Goal: Information Seeking & Learning: Learn about a topic

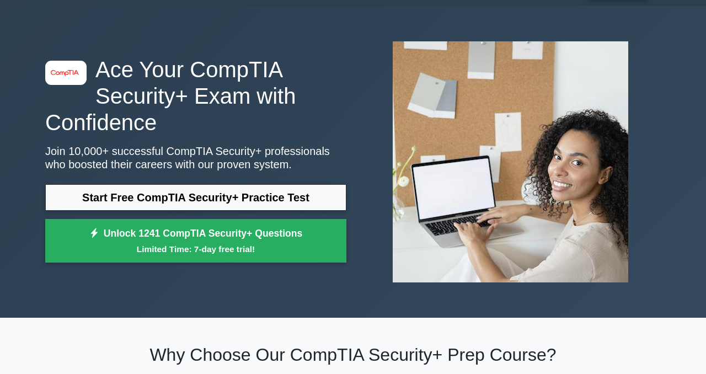
scroll to position [18, 0]
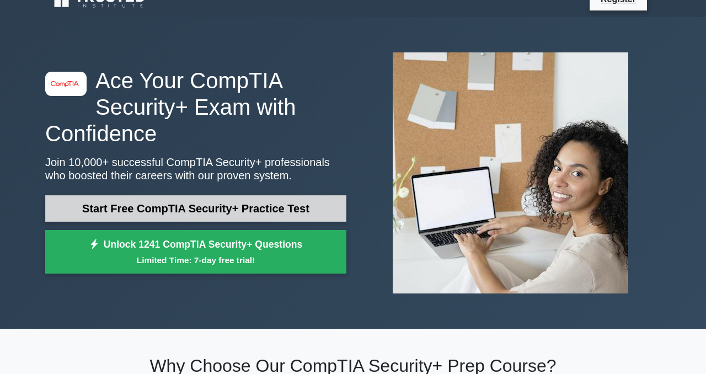
click at [272, 211] on link "Start Free CompTIA Security+ Practice Test" at bounding box center [195, 208] width 301 height 26
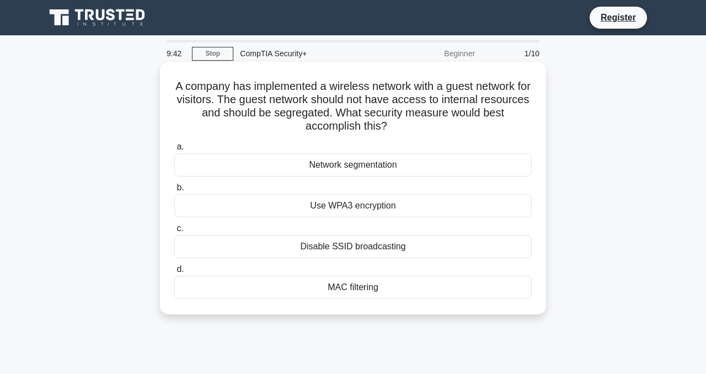
click at [286, 161] on div "Network segmentation" at bounding box center [352, 164] width 357 height 23
click at [174, 151] on input "a. Network segmentation" at bounding box center [174, 146] width 0 height 7
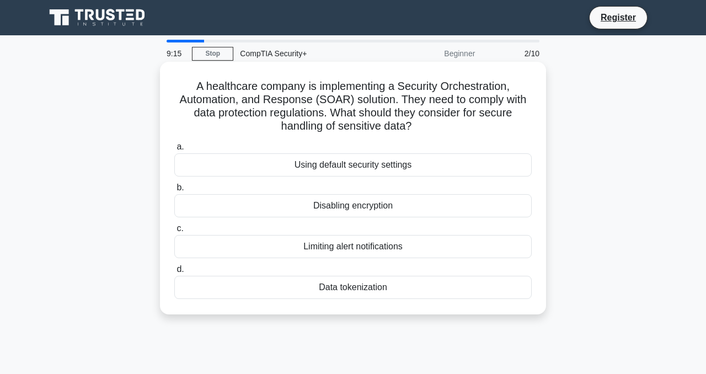
click at [276, 286] on div "Data tokenization" at bounding box center [352, 287] width 357 height 23
click at [174, 273] on input "d. Data tokenization" at bounding box center [174, 269] width 0 height 7
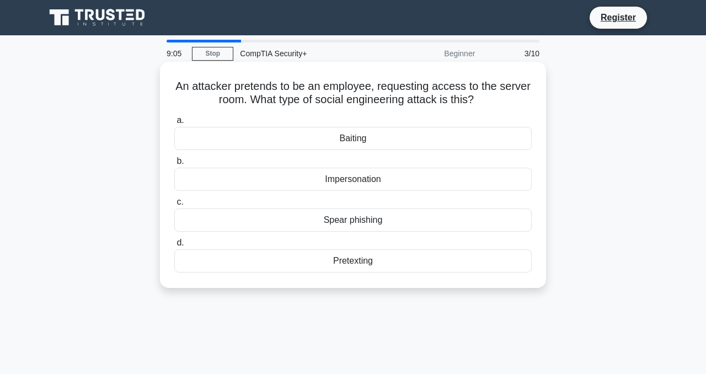
click at [329, 177] on div "Impersonation" at bounding box center [352, 179] width 357 height 23
click at [174, 165] on input "b. Impersonation" at bounding box center [174, 161] width 0 height 7
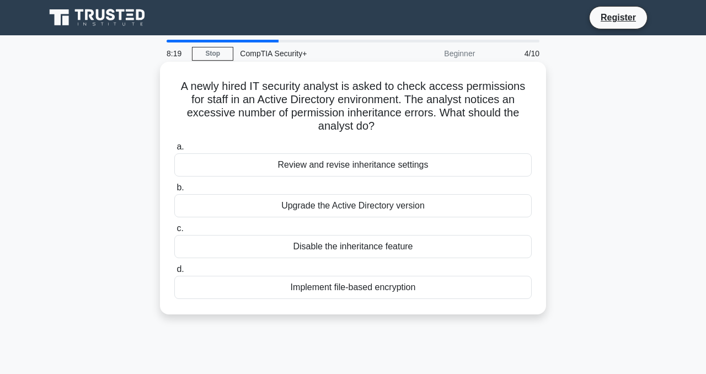
click at [347, 158] on div "Review and revise inheritance settings" at bounding box center [352, 164] width 357 height 23
click at [174, 151] on input "a. Review and revise inheritance settings" at bounding box center [174, 146] width 0 height 7
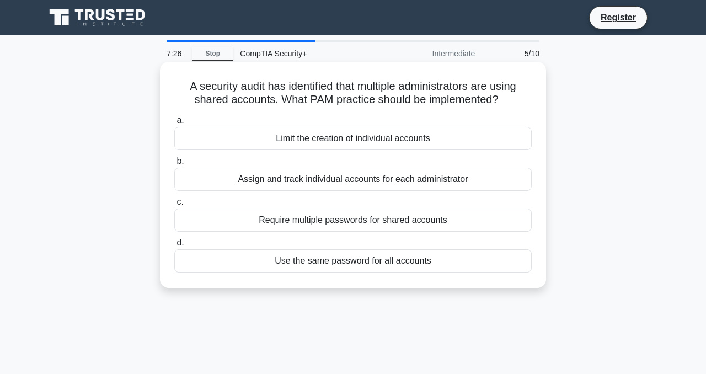
click at [360, 179] on div "Assign and track individual accounts for each administrator" at bounding box center [352, 179] width 357 height 23
click at [174, 165] on input "b. Assign and track individual accounts for each administrator" at bounding box center [174, 161] width 0 height 7
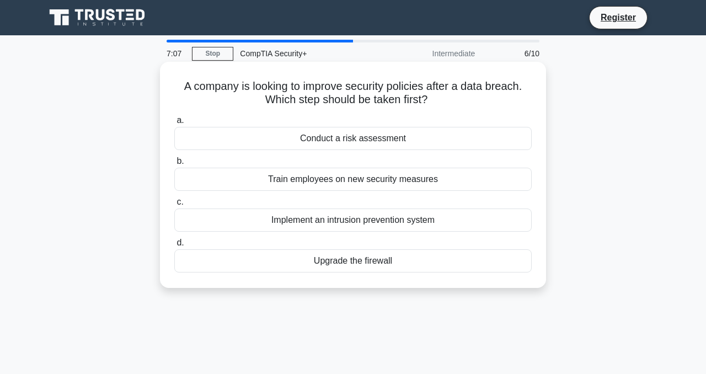
click at [371, 136] on div "Conduct a risk assessment" at bounding box center [352, 138] width 357 height 23
click at [174, 124] on input "a. Conduct a risk assessment" at bounding box center [174, 120] width 0 height 7
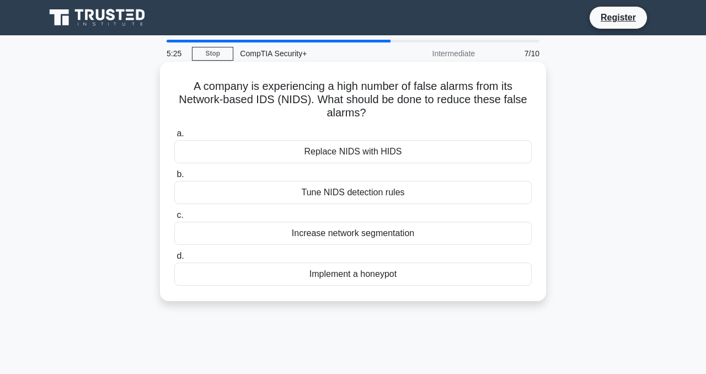
click at [382, 190] on div "Tune NIDS detection rules" at bounding box center [352, 192] width 357 height 23
click at [174, 178] on input "b. Tune NIDS detection rules" at bounding box center [174, 174] width 0 height 7
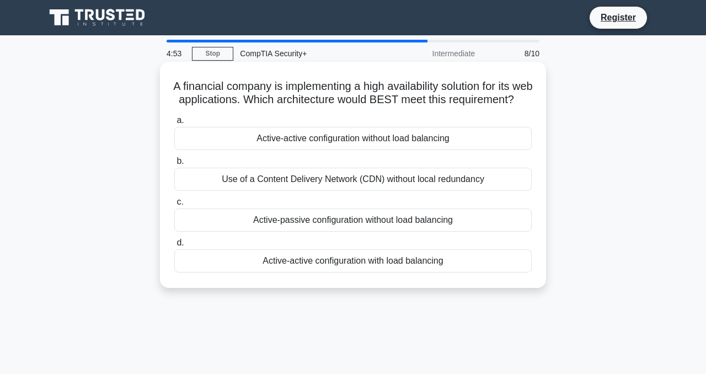
click at [367, 189] on div "Use of a Content Delivery Network (CDN) without local redundancy" at bounding box center [352, 179] width 357 height 23
click at [174, 165] on input "b. Use of a Content Delivery Network (CDN) without local redundancy" at bounding box center [174, 161] width 0 height 7
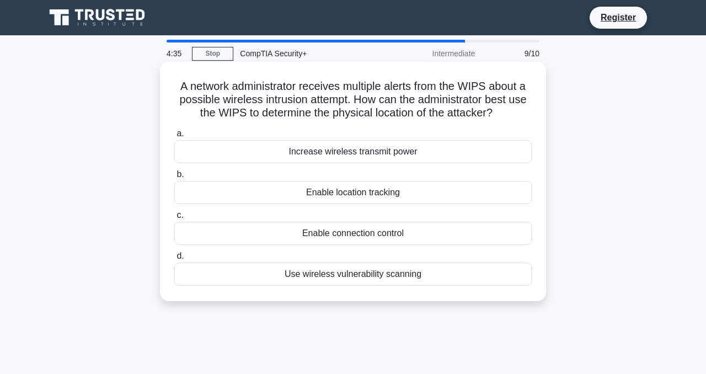
click at [320, 191] on div "Enable location tracking" at bounding box center [352, 192] width 357 height 23
click at [174, 178] on input "b. Enable location tracking" at bounding box center [174, 174] width 0 height 7
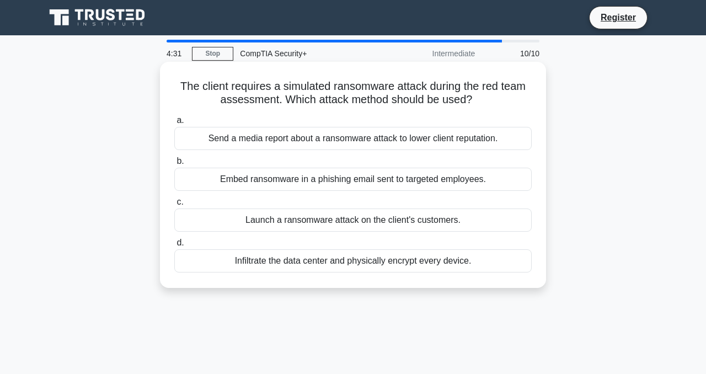
drag, startPoint x: 485, startPoint y: 102, endPoint x: 202, endPoint y: 85, distance: 283.4
click at [200, 85] on h5 "The client requires a simulated ransomware attack during the red team assessmen…" at bounding box center [353, 93] width 360 height 28
click at [202, 85] on h5 "The client requires a simulated ransomware attack during the red team assessmen…" at bounding box center [353, 93] width 360 height 28
click at [274, 260] on div "Infiltrate the data center and physically encrypt every device." at bounding box center [352, 260] width 357 height 23
click at [174, 247] on input "d. Infiltrate the data center and physically encrypt every device." at bounding box center [174, 242] width 0 height 7
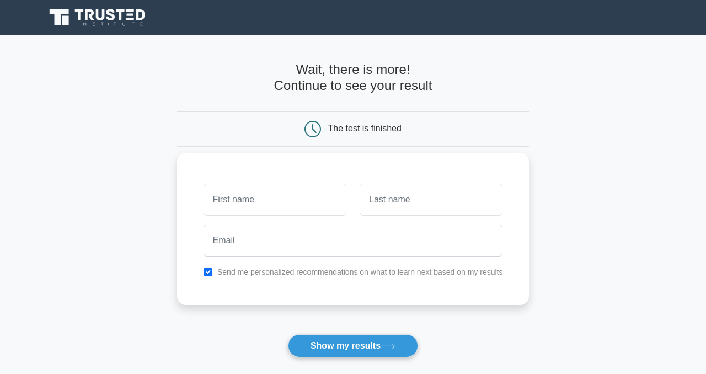
click at [271, 200] on input "text" at bounding box center [275, 200] width 143 height 32
type input "Daniz"
click at [395, 195] on input "text" at bounding box center [431, 200] width 143 height 32
type input "Kazimova"
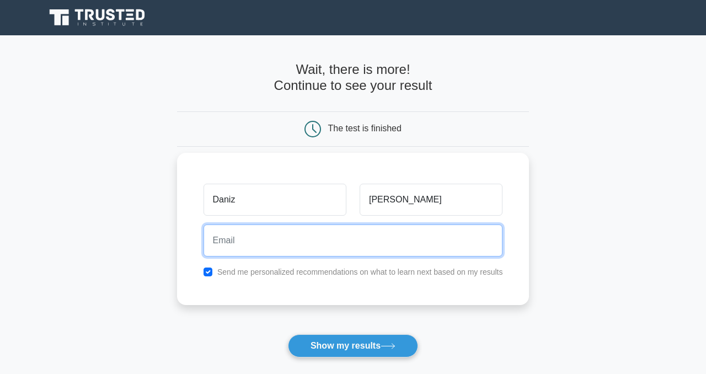
click at [382, 245] on input "email" at bounding box center [353, 240] width 299 height 32
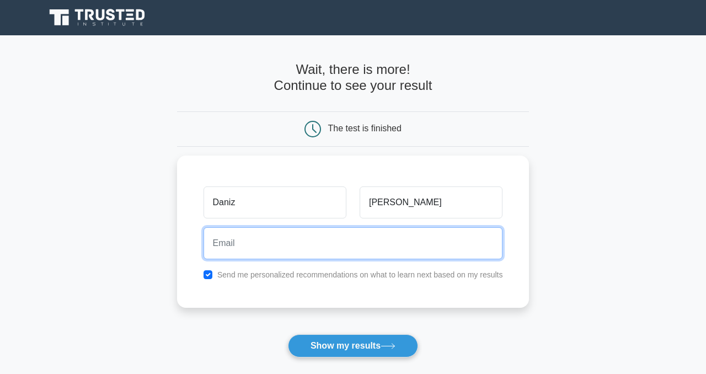
type input "kazimovadaniz@gmail.com"
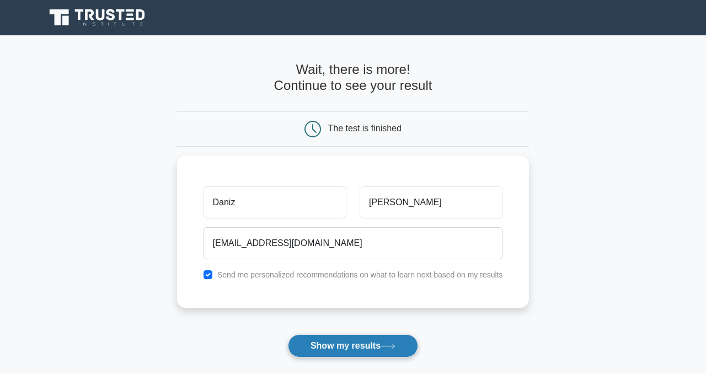
click at [386, 348] on icon at bounding box center [388, 346] width 15 height 6
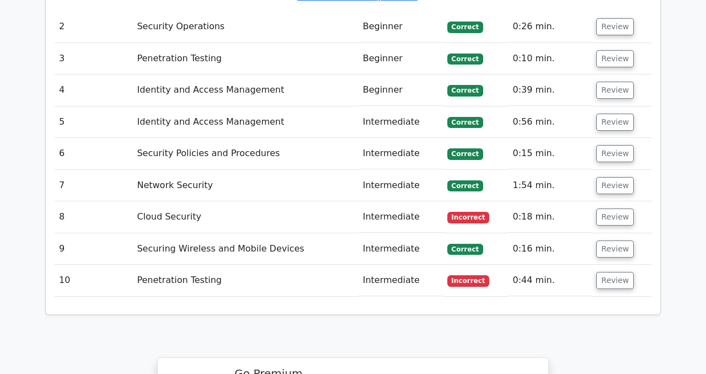
scroll to position [1336, 0]
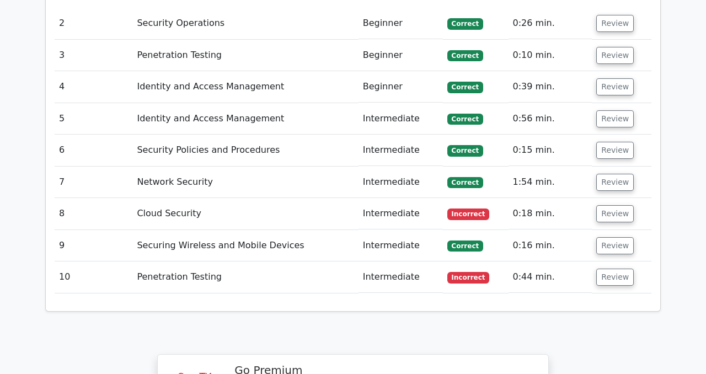
click at [157, 198] on td "Cloud Security" at bounding box center [245, 213] width 226 height 31
click at [605, 205] on button "Review" at bounding box center [615, 213] width 38 height 17
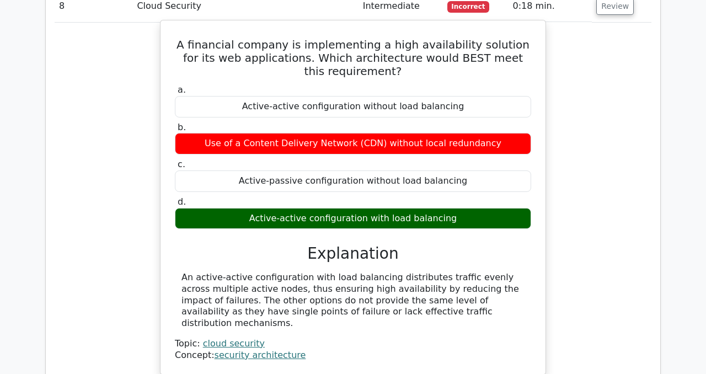
scroll to position [1547, 0]
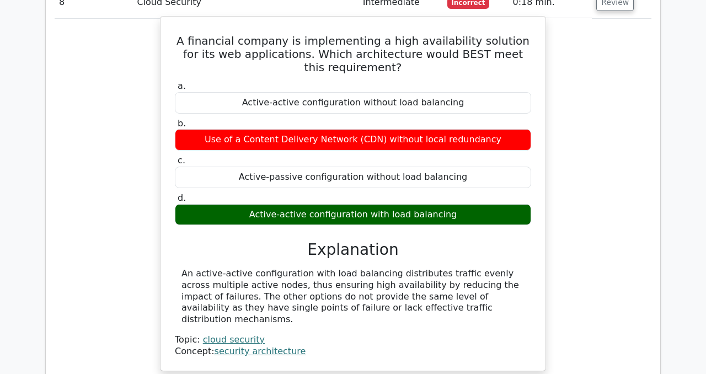
drag, startPoint x: 259, startPoint y: 178, endPoint x: 474, endPoint y: 208, distance: 217.2
click at [474, 208] on div "a. Active-active configuration without load balancing b. Use of a Content Deliv…" at bounding box center [353, 217] width 359 height 279
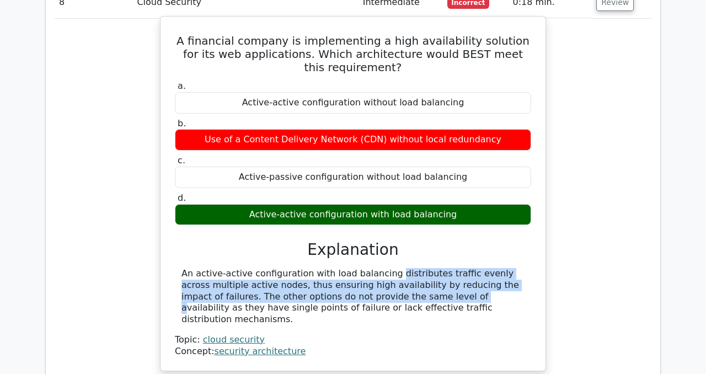
drag, startPoint x: 314, startPoint y: 249, endPoint x: 355, endPoint y: 265, distance: 43.1
click at [355, 268] on div "An active-active configuration with load balancing distributes traffic evenly a…" at bounding box center [352, 296] width 343 height 57
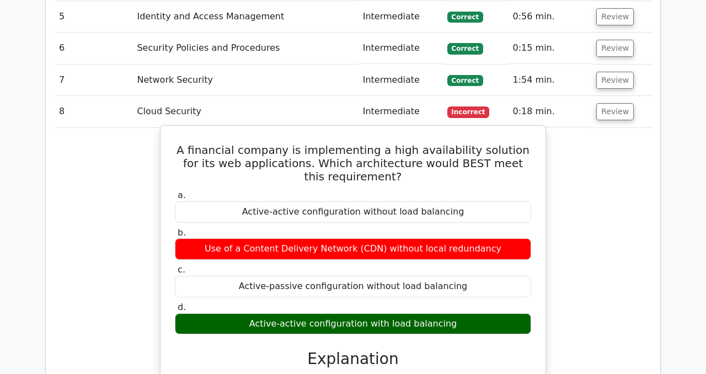
scroll to position [1392, 0]
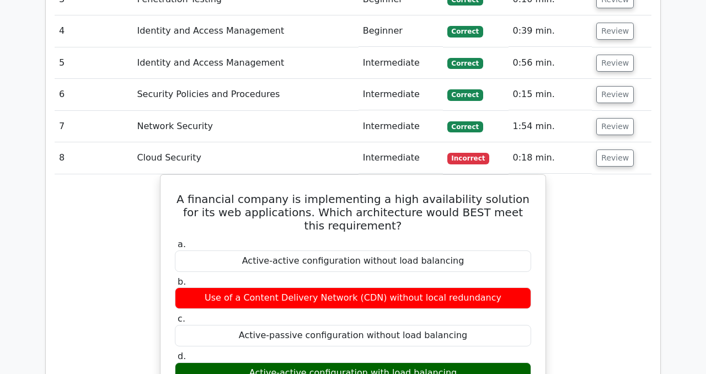
click at [175, 142] on td "Cloud Security" at bounding box center [245, 157] width 226 height 31
click at [601, 149] on button "Review" at bounding box center [615, 157] width 38 height 17
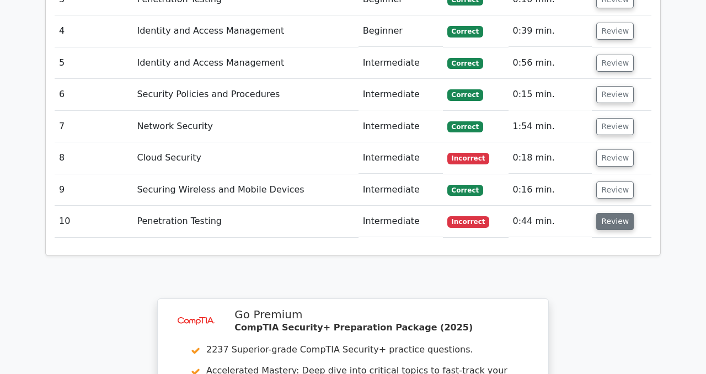
click at [613, 213] on button "Review" at bounding box center [615, 221] width 38 height 17
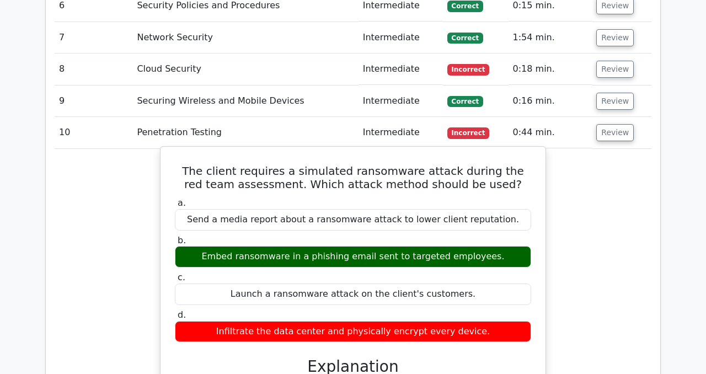
scroll to position [1483, 0]
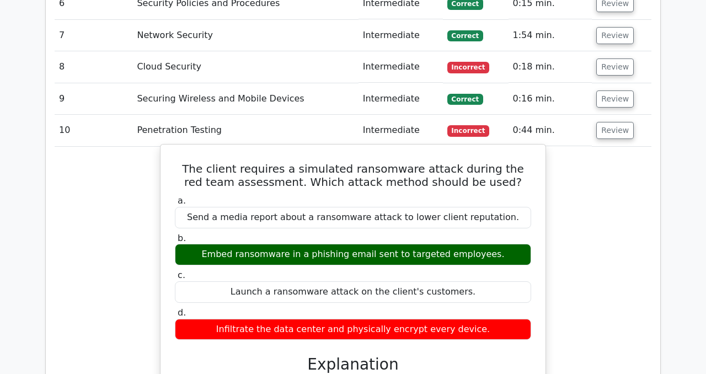
drag, startPoint x: 249, startPoint y: 234, endPoint x: 342, endPoint y: 235, distance: 93.2
click at [341, 244] on div "Embed ransomware in a phishing email sent to targeted employees." at bounding box center [353, 255] width 356 height 22
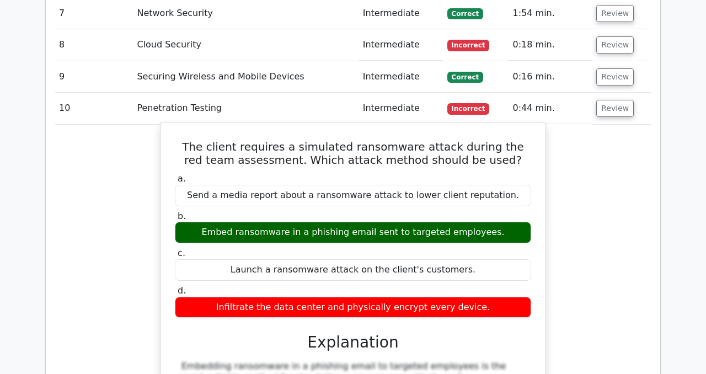
scroll to position [1504, 0]
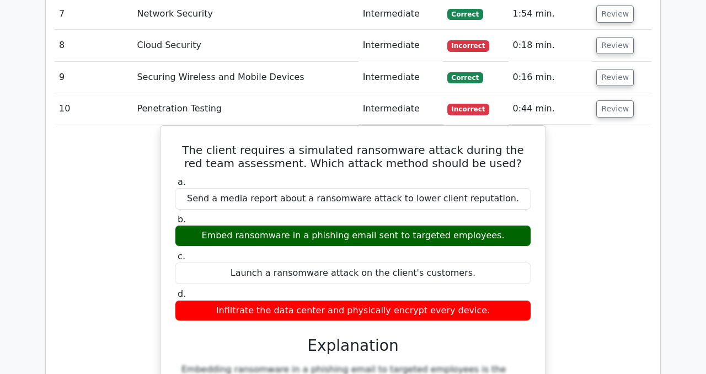
click at [122, 236] on div "The client requires a simulated ransomware attack during the red team assessmen…" at bounding box center [353, 335] width 597 height 420
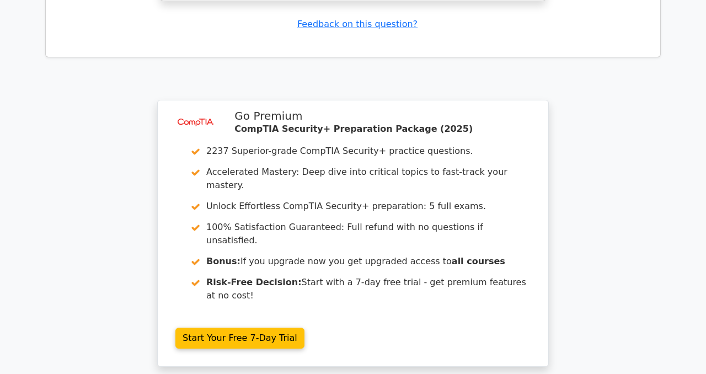
scroll to position [2055, 0]
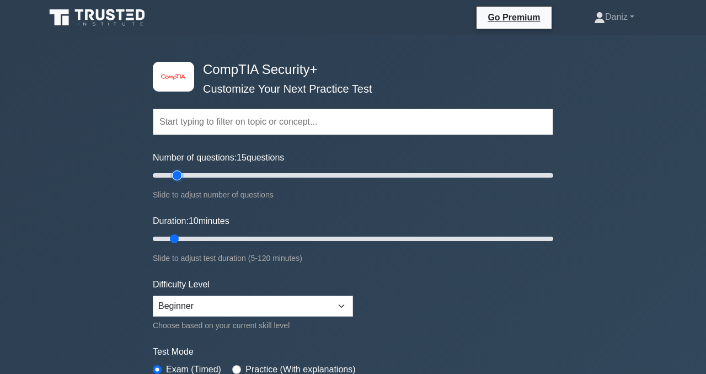
drag, startPoint x: 168, startPoint y: 178, endPoint x: 178, endPoint y: 179, distance: 10.1
type input "15"
click at [178, 179] on input "Number of questions: 15 questions" at bounding box center [353, 175] width 400 height 13
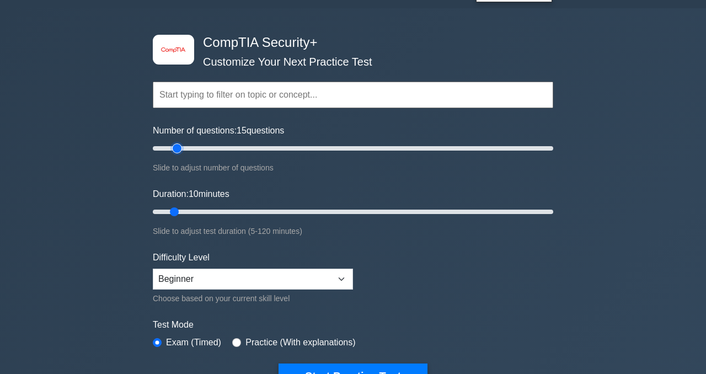
scroll to position [30, 0]
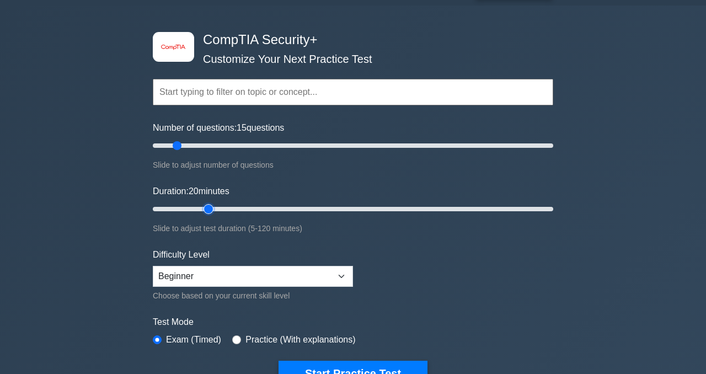
drag, startPoint x: 175, startPoint y: 212, endPoint x: 215, endPoint y: 209, distance: 39.3
type input "20"
click at [215, 209] on input "Duration: 20 minutes" at bounding box center [353, 208] width 400 height 13
click at [205, 269] on select "Beginner Intermediate Expert" at bounding box center [253, 276] width 200 height 21
select select "intermediate"
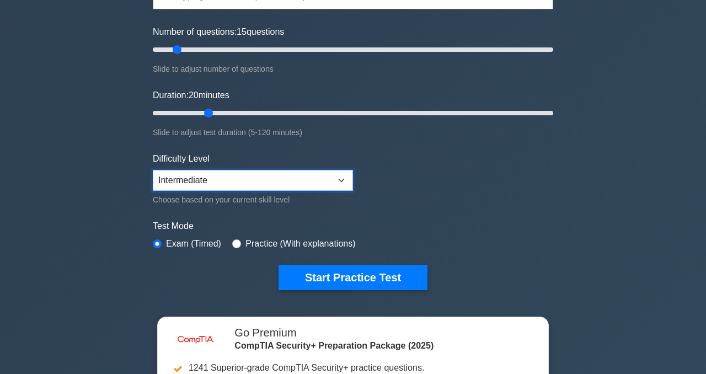
scroll to position [147, 0]
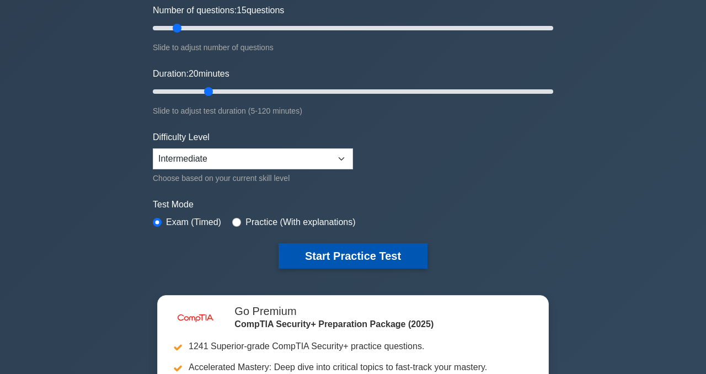
click at [309, 258] on button "Start Practice Test" at bounding box center [353, 255] width 149 height 25
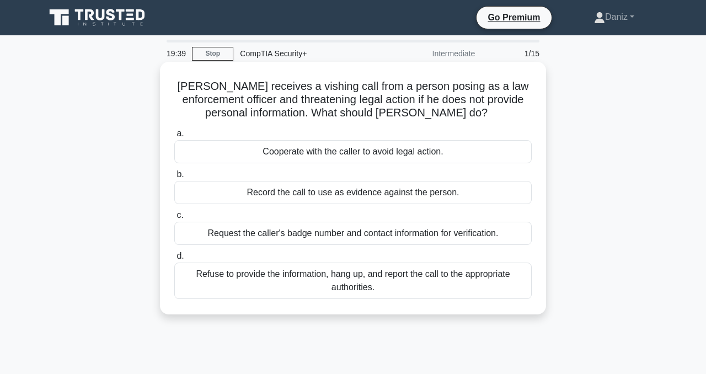
click at [222, 293] on div "Refuse to provide the information, hang up, and report the call to the appropri…" at bounding box center [352, 281] width 357 height 36
click at [174, 260] on input "d. Refuse to provide the information, hang up, and report the call to the appro…" at bounding box center [174, 256] width 0 height 7
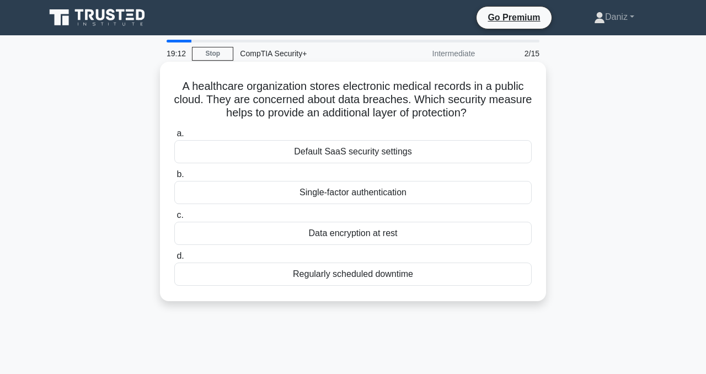
click at [353, 238] on div "Data encryption at rest" at bounding box center [352, 233] width 357 height 23
click at [174, 219] on input "c. Data encryption at rest" at bounding box center [174, 215] width 0 height 7
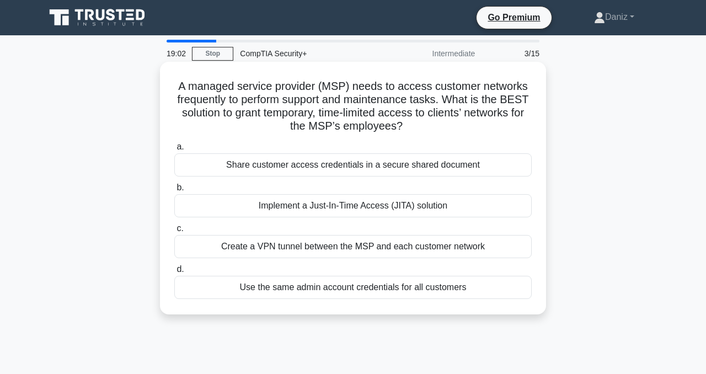
drag, startPoint x: 437, startPoint y: 99, endPoint x: 468, endPoint y: 131, distance: 44.5
click at [468, 130] on h5 "A managed service provider (MSP) needs to access customer networks frequently t…" at bounding box center [353, 106] width 360 height 54
click at [468, 131] on h5 "A managed service provider (MSP) needs to access customer networks frequently t…" at bounding box center [353, 106] width 360 height 54
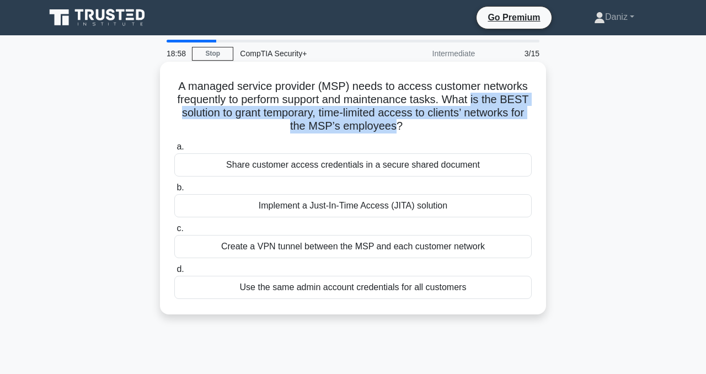
drag, startPoint x: 395, startPoint y: 133, endPoint x: 482, endPoint y: 95, distance: 94.4
click at [478, 95] on h5 "A managed service provider (MSP) needs to access customer networks frequently t…" at bounding box center [353, 106] width 360 height 54
click at [483, 95] on h5 "A managed service provider (MSP) needs to access customer networks frequently t…" at bounding box center [353, 106] width 360 height 54
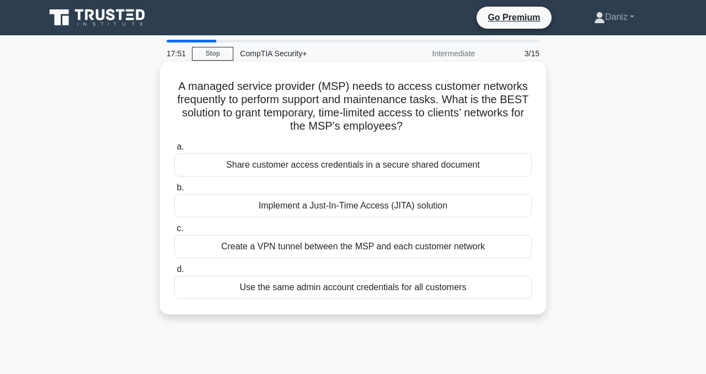
click at [307, 207] on div "Implement a Just-In-Time Access (JITA) solution" at bounding box center [352, 205] width 357 height 23
click at [174, 191] on input "b. Implement a Just-In-Time Access (JITA) solution" at bounding box center [174, 187] width 0 height 7
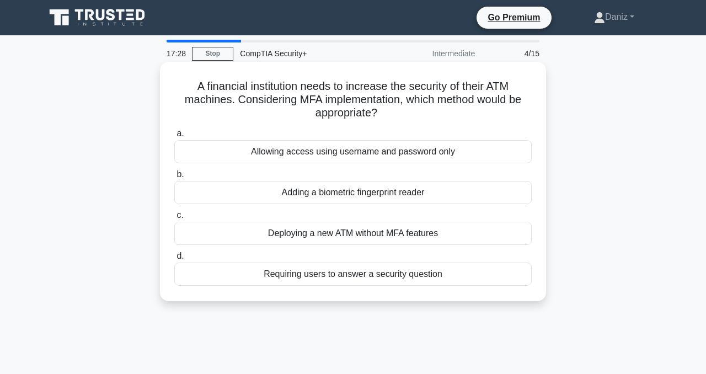
click at [334, 199] on div "Adding a biometric fingerprint reader" at bounding box center [352, 192] width 357 height 23
click at [174, 178] on input "b. Adding a biometric fingerprint reader" at bounding box center [174, 174] width 0 height 7
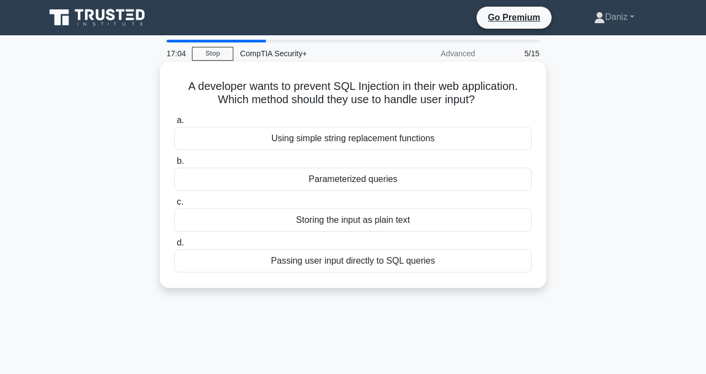
click at [329, 177] on div "Parameterized queries" at bounding box center [352, 179] width 357 height 23
click at [174, 165] on input "b. Parameterized queries" at bounding box center [174, 161] width 0 height 7
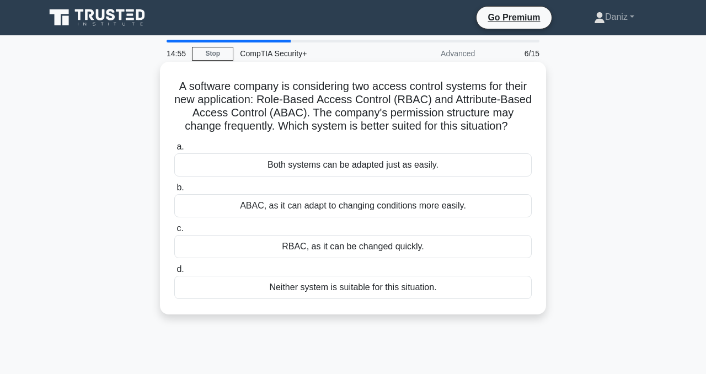
click at [469, 207] on div "ABAC, as it can adapt to changing conditions more easily." at bounding box center [352, 205] width 357 height 23
click at [174, 191] on input "b. ABAC, as it can adapt to changing conditions more easily." at bounding box center [174, 187] width 0 height 7
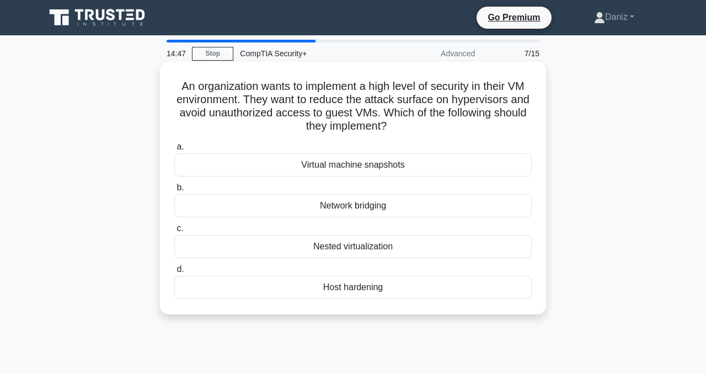
drag, startPoint x: 185, startPoint y: 115, endPoint x: 399, endPoint y: 132, distance: 214.2
click at [399, 132] on h5 "An organization wants to implement a high level of security in their VM environ…" at bounding box center [353, 106] width 360 height 54
click at [399, 132] on icon ".spinner_0XTQ{transform-origin:center;animation:spinner_y6GP .75s linear infini…" at bounding box center [393, 126] width 13 height 13
click at [346, 286] on div "Host hardening" at bounding box center [352, 287] width 357 height 23
click at [174, 273] on input "d. Host hardening" at bounding box center [174, 269] width 0 height 7
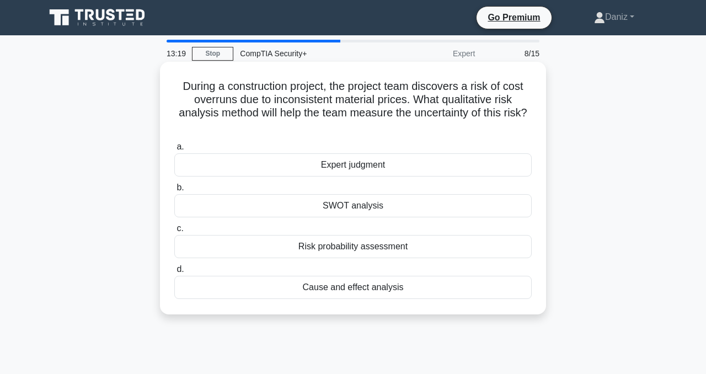
drag, startPoint x: 420, startPoint y: 105, endPoint x: 494, endPoint y: 127, distance: 77.1
click at [494, 127] on h5 "During a construction project, the project team discovers a risk of cost overru…" at bounding box center [353, 106] width 360 height 54
click at [483, 100] on h5 "During a construction project, the project team discovers a risk of cost overru…" at bounding box center [353, 106] width 360 height 54
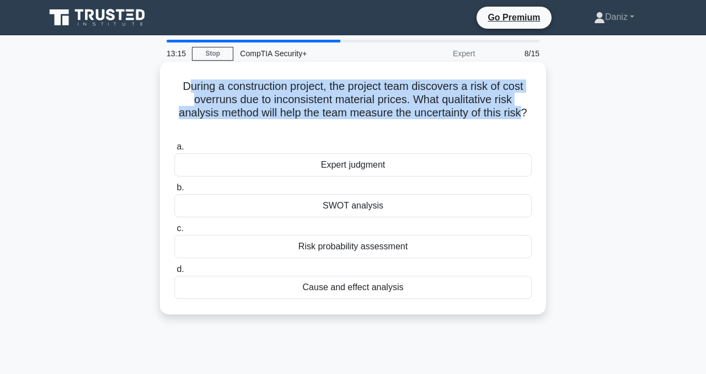
drag, startPoint x: 523, startPoint y: 110, endPoint x: 189, endPoint y: 82, distance: 334.8
click at [189, 82] on h5 "During a construction project, the project team discovers a risk of cost overru…" at bounding box center [353, 106] width 360 height 54
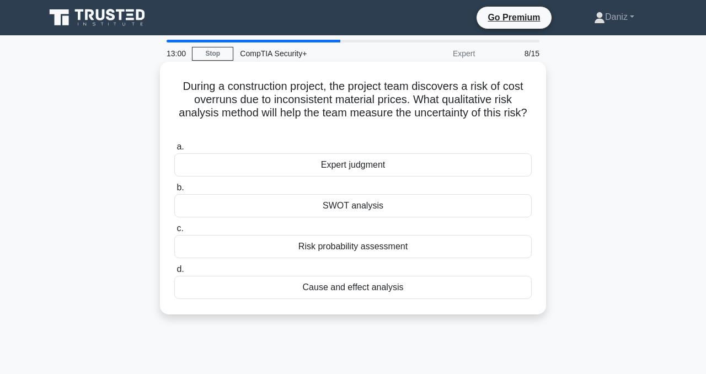
click at [324, 248] on div "Risk probability assessment" at bounding box center [352, 246] width 357 height 23
click at [174, 232] on input "c. Risk probability assessment" at bounding box center [174, 228] width 0 height 7
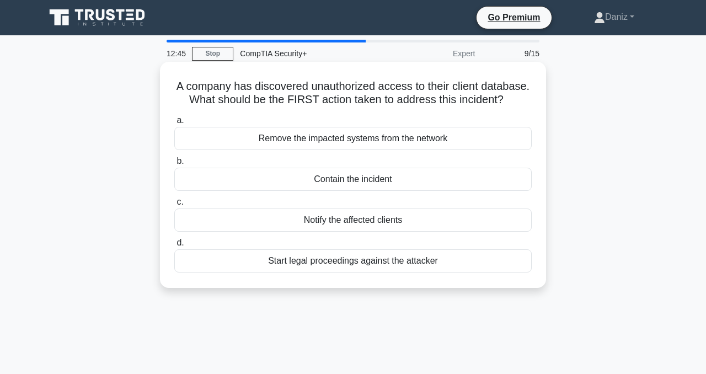
drag, startPoint x: 193, startPoint y: 96, endPoint x: 499, endPoint y: 102, distance: 306.2
click at [500, 101] on h5 "A company has discovered unauthorized access to their client database. What sho…" at bounding box center [353, 93] width 360 height 28
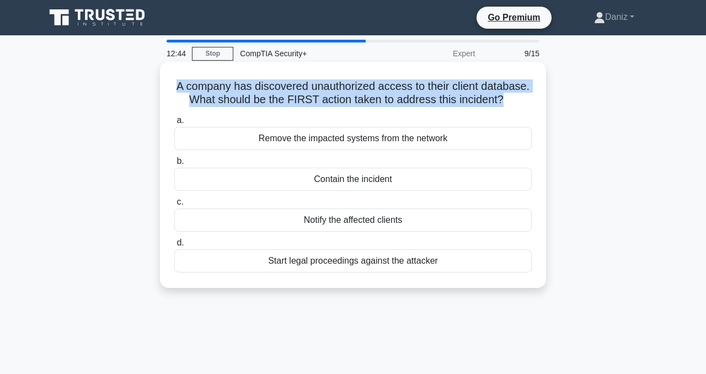
drag, startPoint x: 499, startPoint y: 102, endPoint x: 178, endPoint y: 89, distance: 321.8
click at [178, 89] on h5 "A company has discovered unauthorized access to their client database. What sho…" at bounding box center [353, 93] width 360 height 28
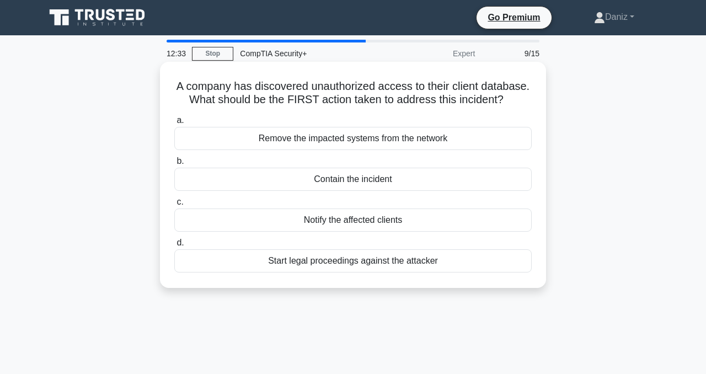
click at [388, 139] on div "Remove the impacted systems from the network" at bounding box center [352, 138] width 357 height 23
click at [174, 124] on input "a. Remove the impacted systems from the network" at bounding box center [174, 120] width 0 height 7
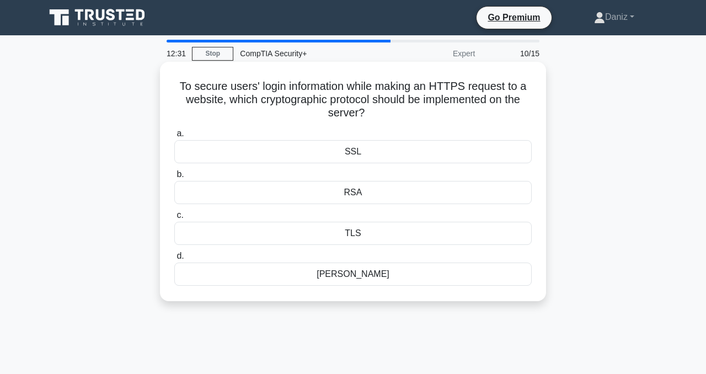
drag, startPoint x: 190, startPoint y: 83, endPoint x: 424, endPoint y: 113, distance: 236.3
click at [431, 113] on h5 "To secure users' login information while making an HTTPS request to a website, …" at bounding box center [353, 99] width 360 height 41
click at [430, 111] on h5 "To secure users' login information while making an HTTPS request to a website, …" at bounding box center [353, 99] width 360 height 41
drag, startPoint x: 179, startPoint y: 80, endPoint x: 425, endPoint y: 117, distance: 248.8
click at [424, 117] on h5 "To secure users' login information while making an HTTPS request to a website, …" at bounding box center [353, 99] width 360 height 41
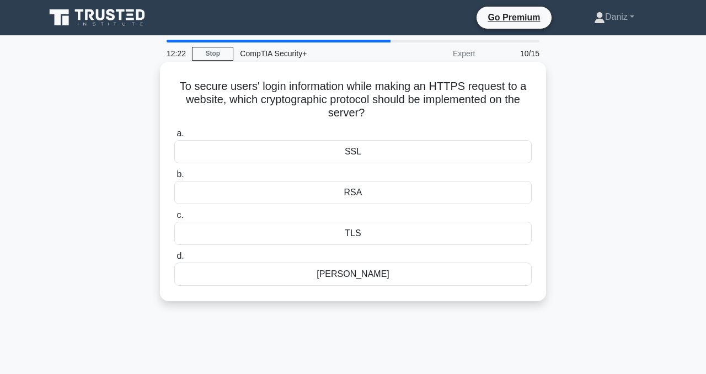
click at [425, 117] on h5 "To secure users' login information while making an HTTPS request to a website, …" at bounding box center [353, 99] width 360 height 41
drag, startPoint x: 179, startPoint y: 86, endPoint x: 383, endPoint y: 115, distance: 206.7
click at [383, 115] on h5 "To secure users' login information while making an HTTPS request to a website, …" at bounding box center [353, 99] width 360 height 41
click at [353, 117] on h5 "To secure users' login information while making an HTTPS request to a website, …" at bounding box center [353, 99] width 360 height 41
click at [334, 244] on div "TLS" at bounding box center [352, 233] width 357 height 23
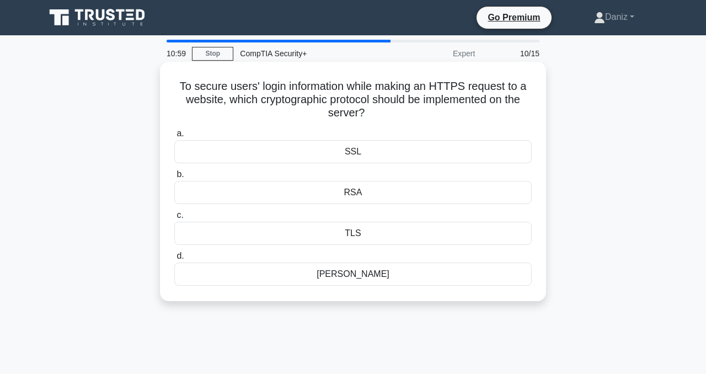
click at [174, 219] on input "c. TLS" at bounding box center [174, 215] width 0 height 7
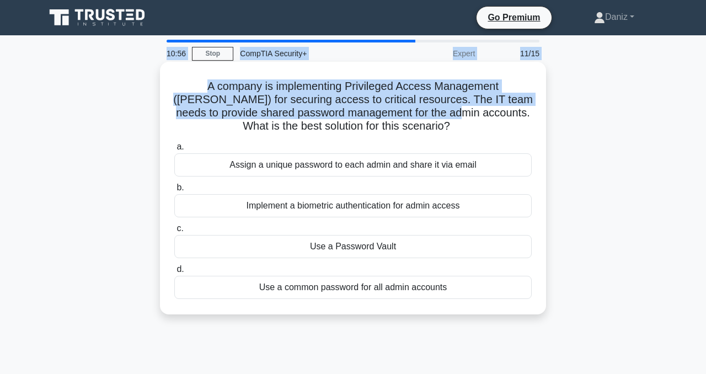
drag, startPoint x: 189, startPoint y: 60, endPoint x: 443, endPoint y: 125, distance: 262.5
click at [442, 124] on div "10:56 Stop CompTIA Security+ Expert 11/15 A company is implementing Privileged …" at bounding box center [353, 316] width 629 height 552
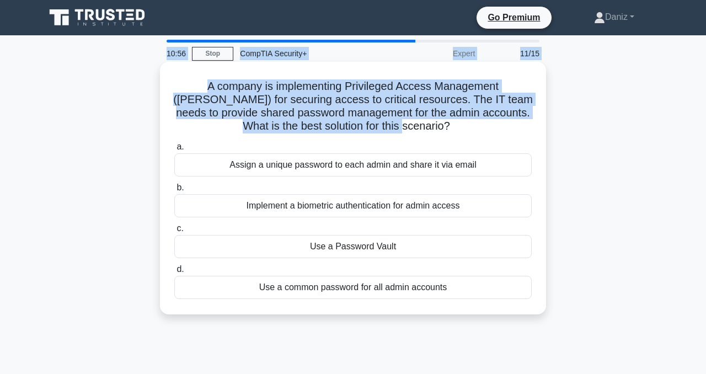
click at [443, 125] on h5 "A company is implementing Privileged Access Management (PAM) for securing acces…" at bounding box center [353, 106] width 360 height 54
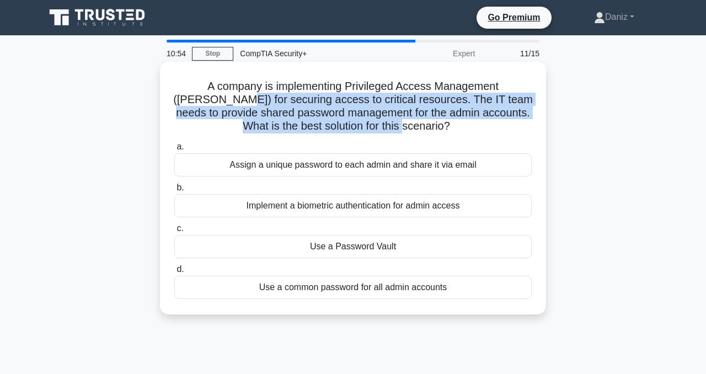
drag, startPoint x: 202, startPoint y: 97, endPoint x: 474, endPoint y: 141, distance: 275.0
click at [474, 141] on div "A company is implementing Privileged Access Management (PAM) for securing acces…" at bounding box center [352, 188] width 377 height 244
click at [411, 119] on h5 "A company is implementing Privileged Access Management (PAM) for securing acces…" at bounding box center [353, 106] width 360 height 54
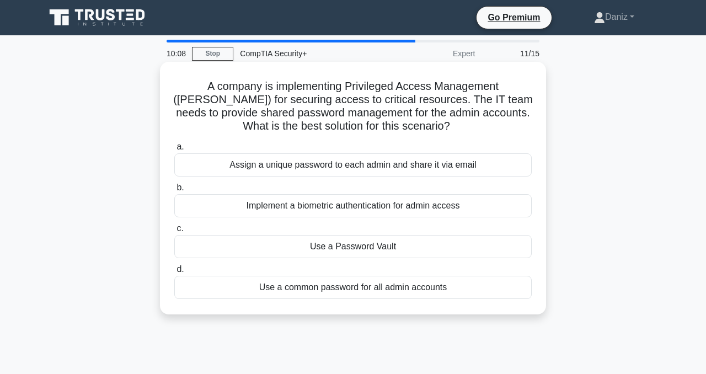
click at [314, 206] on div "Implement a biometric authentication for admin access" at bounding box center [352, 205] width 357 height 23
click at [174, 191] on input "b. Implement a biometric authentication for admin access" at bounding box center [174, 187] width 0 height 7
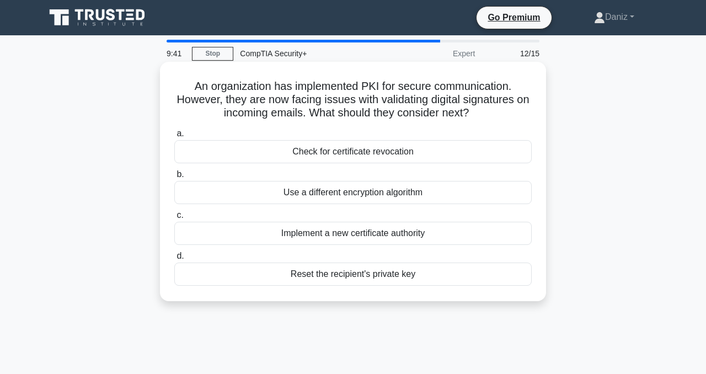
drag, startPoint x: 471, startPoint y: 115, endPoint x: 263, endPoint y: 63, distance: 214.2
click at [263, 63] on div "An organization has implemented PKI for secure communication. However, they are…" at bounding box center [353, 181] width 386 height 239
click at [356, 99] on h5 "An organization has implemented PKI for secure communication. However, they are…" at bounding box center [353, 99] width 360 height 41
click at [340, 153] on div "Check for certificate revocation" at bounding box center [352, 151] width 357 height 23
click at [174, 137] on input "a. Check for certificate revocation" at bounding box center [174, 133] width 0 height 7
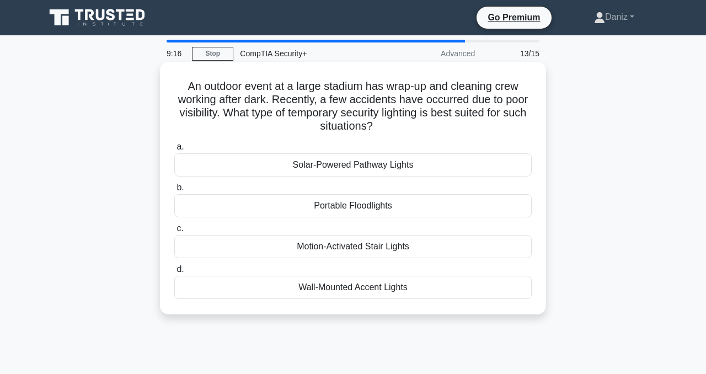
drag, startPoint x: 264, startPoint y: 99, endPoint x: 418, endPoint y: 129, distance: 156.8
click at [417, 129] on h5 "An outdoor event at a large stadium has wrap-up and cleaning crew working after…" at bounding box center [353, 106] width 360 height 54
click at [405, 113] on h5 "An outdoor event at a large stadium has wrap-up and cleaning crew working after…" at bounding box center [353, 106] width 360 height 54
drag, startPoint x: 218, startPoint y: 111, endPoint x: 395, endPoint y: 121, distance: 177.3
click at [395, 121] on h5 "An outdoor event at a large stadium has wrap-up and cleaning crew working after…" at bounding box center [353, 106] width 360 height 54
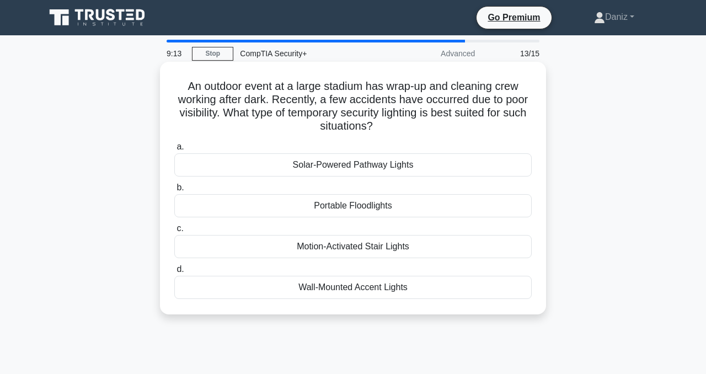
click at [395, 121] on h5 "An outdoor event at a large stadium has wrap-up and cleaning crew working after…" at bounding box center [353, 106] width 360 height 54
drag, startPoint x: 390, startPoint y: 120, endPoint x: 189, endPoint y: 79, distance: 204.8
click at [189, 79] on h5 "An outdoor event at a large stadium has wrap-up and cleaning crew working after…" at bounding box center [353, 106] width 360 height 54
click at [196, 85] on h5 "An outdoor event at a large stadium has wrap-up and cleaning crew working after…" at bounding box center [353, 106] width 360 height 54
drag, startPoint x: 269, startPoint y: 99, endPoint x: 375, endPoint y: 122, distance: 109.1
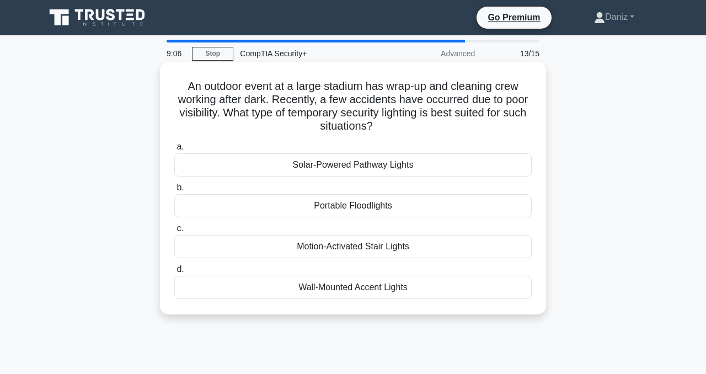
click at [375, 122] on h5 "An outdoor event at a large stadium has wrap-up and cleaning crew working after…" at bounding box center [353, 106] width 360 height 54
click at [375, 122] on icon ".spinner_0XTQ{transform-origin:center;animation:spinner_y6GP .75s linear infini…" at bounding box center [379, 126] width 13 height 13
drag, startPoint x: 221, startPoint y: 116, endPoint x: 380, endPoint y: 129, distance: 159.9
click at [380, 129] on h5 "An outdoor event at a large stadium has wrap-up and cleaning crew working after…" at bounding box center [353, 106] width 360 height 54
click at [380, 129] on icon ".spinner_0XTQ{transform-origin:center;animation:spinner_y6GP .75s linear infini…" at bounding box center [379, 126] width 13 height 13
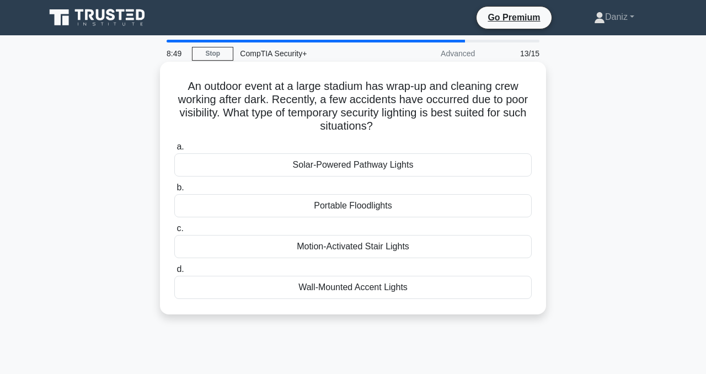
drag, startPoint x: 380, startPoint y: 129, endPoint x: 180, endPoint y: 82, distance: 205.6
click at [180, 82] on h5 "An outdoor event at a large stadium has wrap-up and cleaning crew working after…" at bounding box center [353, 106] width 360 height 54
click at [229, 95] on h5 "An outdoor event at a large stadium has wrap-up and cleaning crew working after…" at bounding box center [353, 106] width 360 height 54
drag, startPoint x: 387, startPoint y: 133, endPoint x: 184, endPoint y: 82, distance: 208.7
click at [184, 82] on h5 "An outdoor event at a large stadium has wrap-up and cleaning crew working after…" at bounding box center [353, 106] width 360 height 54
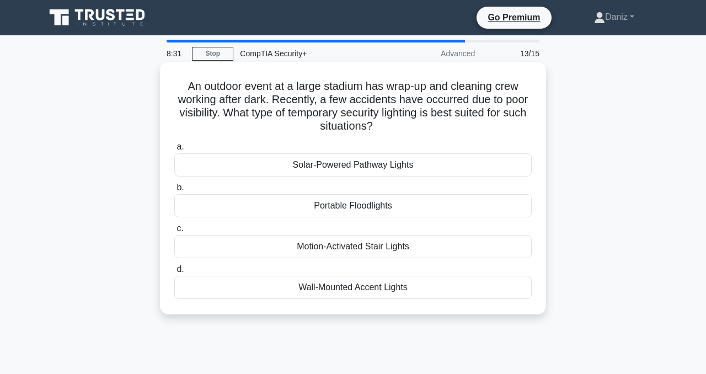
click at [325, 93] on h5 "An outdoor event at a large stadium has wrap-up and cleaning crew working after…" at bounding box center [353, 106] width 360 height 54
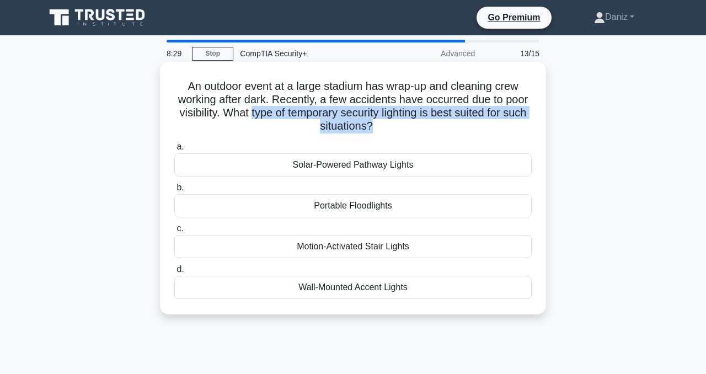
drag, startPoint x: 249, startPoint y: 114, endPoint x: 386, endPoint y: 137, distance: 138.1
click at [386, 137] on div "An outdoor event at a large stadium has wrap-up and cleaning crew working after…" at bounding box center [352, 188] width 377 height 244
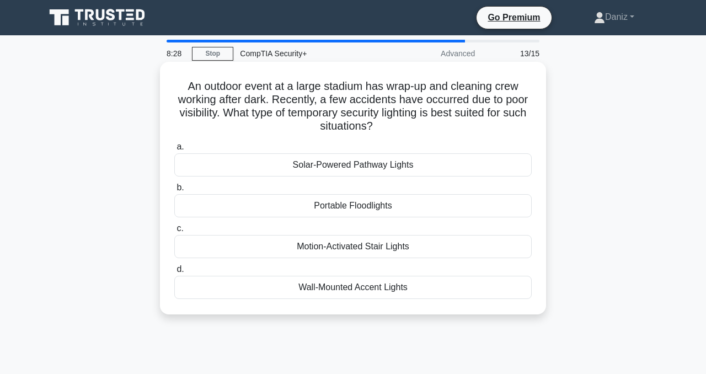
click at [353, 244] on div "Motion-Activated Stair Lights" at bounding box center [352, 246] width 357 height 23
click at [174, 232] on input "c. Motion-Activated Stair Lights" at bounding box center [174, 228] width 0 height 7
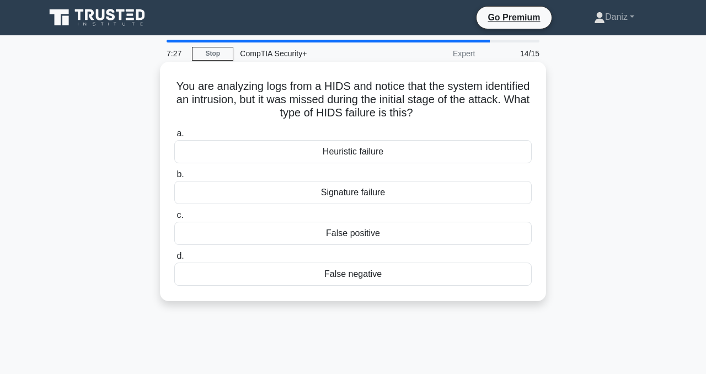
drag, startPoint x: 422, startPoint y: 111, endPoint x: 177, endPoint y: 82, distance: 246.7
click at [177, 82] on h5 "You are analyzing logs from a HIDS and notice that the system identified an int…" at bounding box center [353, 99] width 360 height 41
click at [367, 95] on h5 "You are analyzing logs from a HIDS and notice that the system identified an int…" at bounding box center [353, 99] width 360 height 41
click at [342, 275] on div "False negative" at bounding box center [352, 274] width 357 height 23
click at [174, 260] on input "d. False negative" at bounding box center [174, 256] width 0 height 7
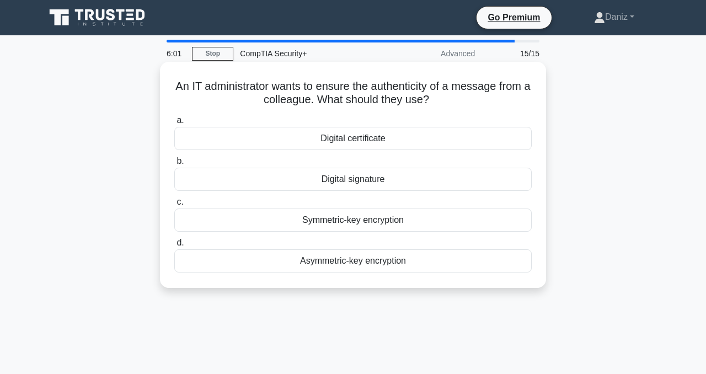
drag, startPoint x: 163, startPoint y: 79, endPoint x: 445, endPoint y: 101, distance: 283.2
click at [445, 101] on div "An IT administrator wants to ensure the authenticity of a message from a collea…" at bounding box center [353, 175] width 386 height 226
click at [272, 186] on div "Digital signature" at bounding box center [352, 179] width 357 height 23
click at [174, 165] on input "b. Digital signature" at bounding box center [174, 161] width 0 height 7
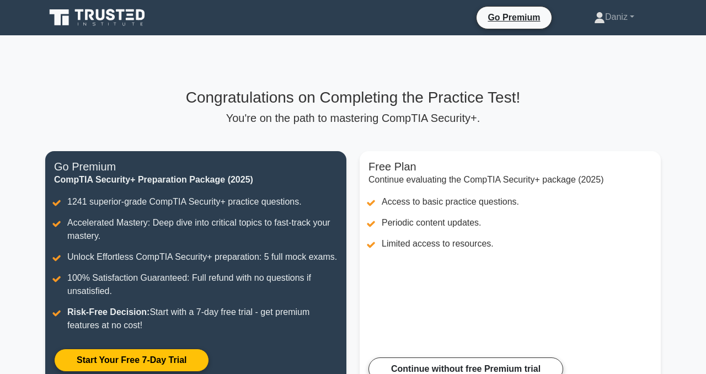
click at [448, 99] on h3 "Congratulations on Completing the Practice Test!" at bounding box center [353, 97] width 616 height 19
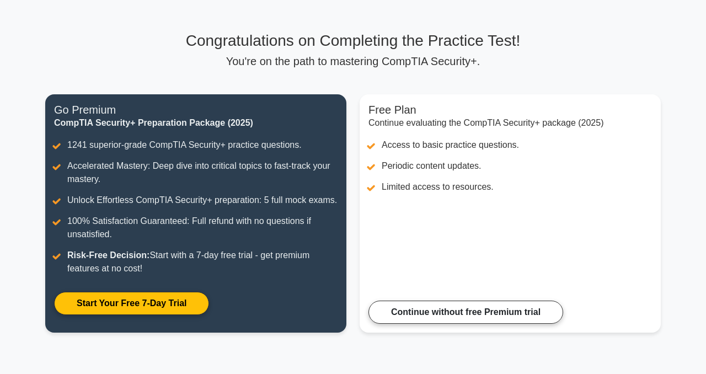
scroll to position [56, 0]
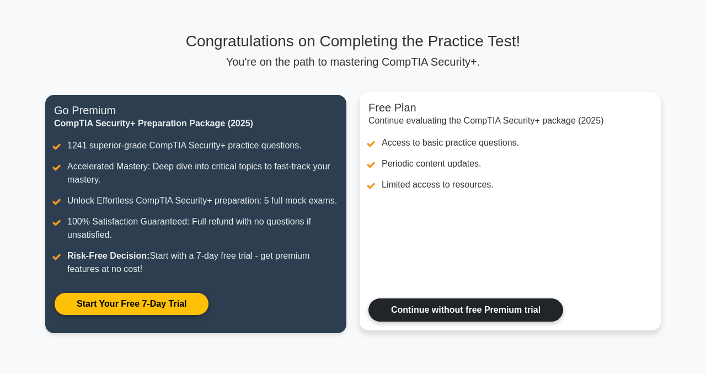
click at [448, 309] on link "Continue without free Premium trial" at bounding box center [465, 309] width 195 height 23
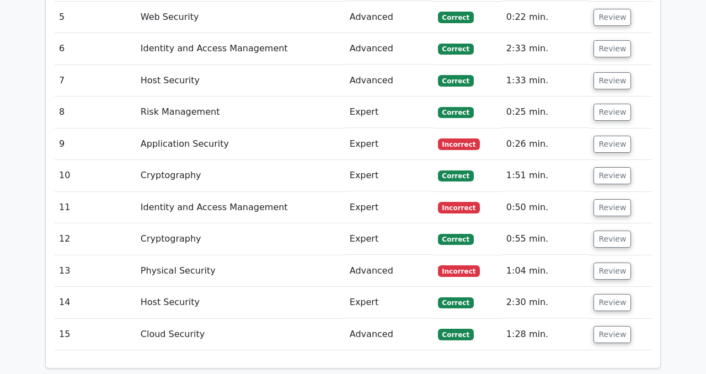
scroll to position [1533, 0]
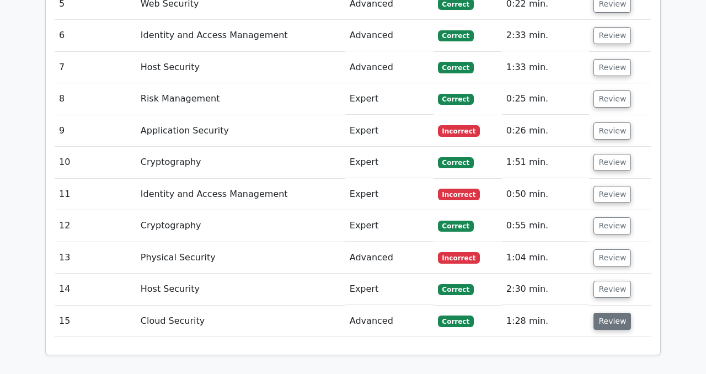
click at [604, 313] on button "Review" at bounding box center [612, 321] width 38 height 17
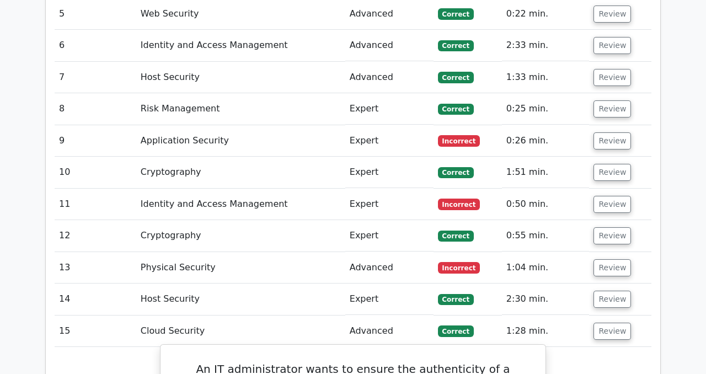
scroll to position [1500, 0]
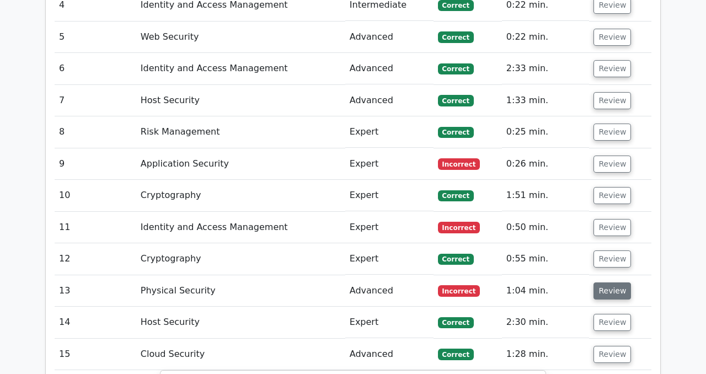
click at [614, 282] on button "Review" at bounding box center [612, 290] width 38 height 17
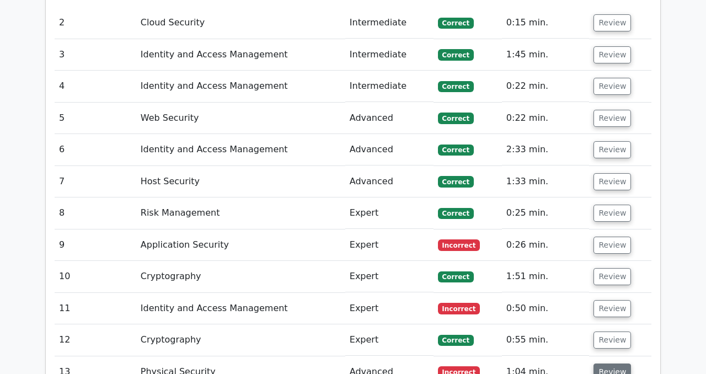
scroll to position [1415, 0]
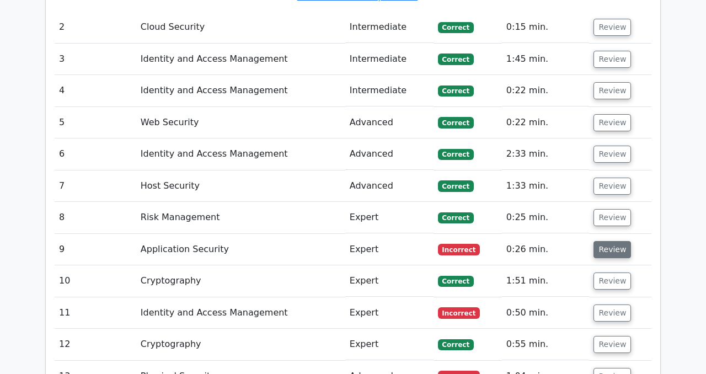
click at [604, 241] on button "Review" at bounding box center [612, 249] width 38 height 17
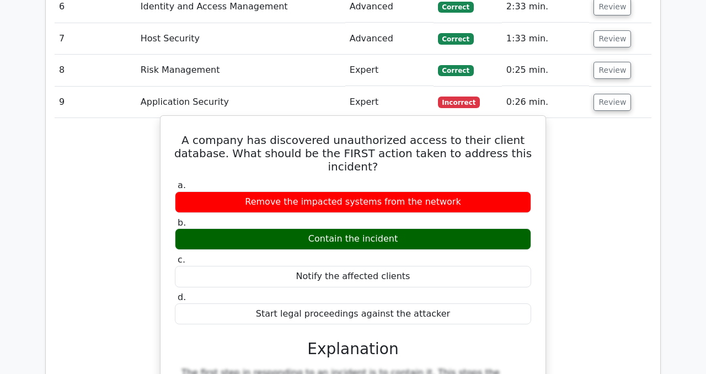
scroll to position [1563, 0]
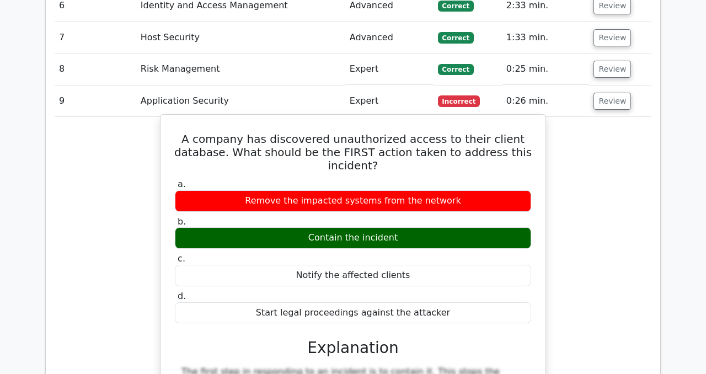
drag, startPoint x: 176, startPoint y: 85, endPoint x: 496, endPoint y: 255, distance: 361.9
click at [497, 255] on div "A company has discovered unauthorized access to their client database. What sho…" at bounding box center [353, 324] width 376 height 410
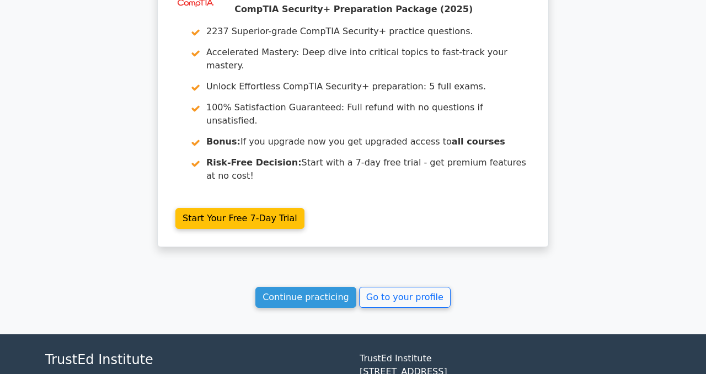
scroll to position [3325, 0]
click at [317, 287] on link "Continue practicing" at bounding box center [305, 297] width 101 height 21
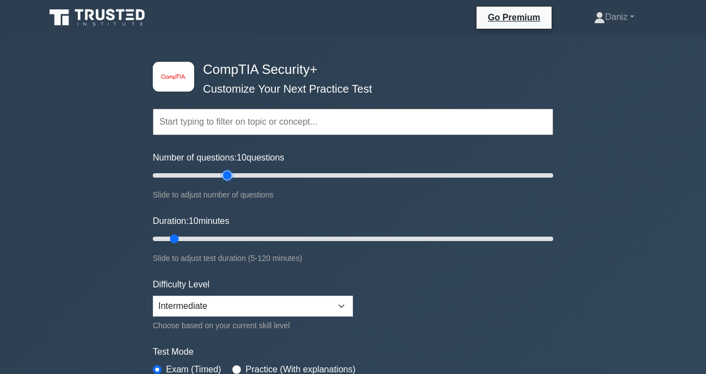
click at [231, 174] on input "Number of questions: 10 questions" at bounding box center [353, 175] width 400 height 13
click at [181, 180] on input "Number of questions: 15 questions" at bounding box center [353, 175] width 400 height 13
click at [193, 175] on input "Number of questions: 25 questions" at bounding box center [353, 175] width 400 height 13
type input "15"
click at [177, 176] on input "Number of questions: 15 questions" at bounding box center [353, 175] width 400 height 13
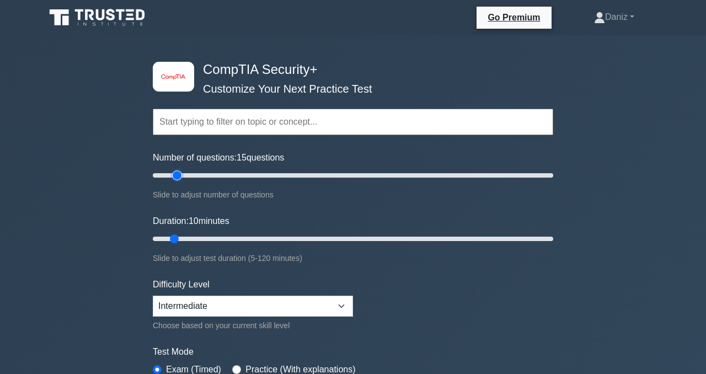
scroll to position [49, 0]
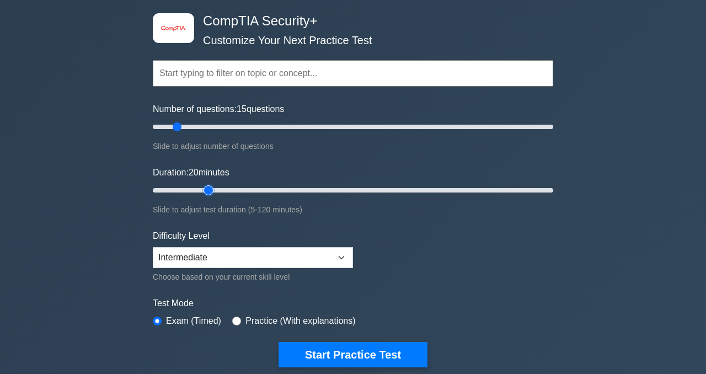
click at [202, 189] on input "Duration: 20 minutes" at bounding box center [353, 190] width 400 height 13
type input "10"
click at [178, 189] on input "Duration: 20 minutes" at bounding box center [353, 190] width 400 height 13
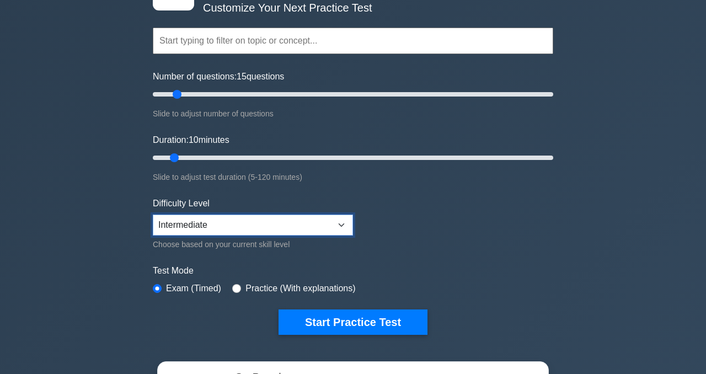
click at [254, 228] on select "Beginner Intermediate Expert" at bounding box center [253, 225] width 200 height 21
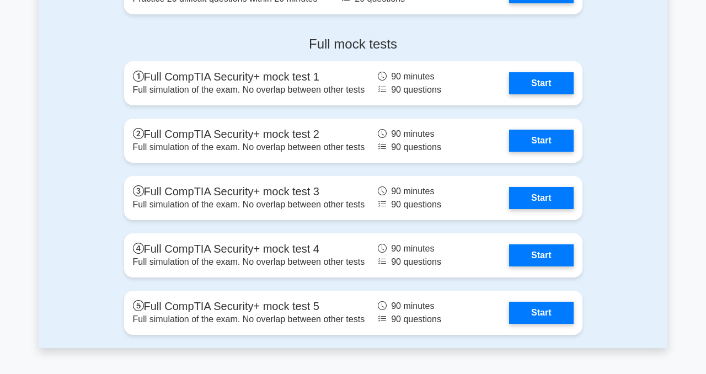
scroll to position [2825, 0]
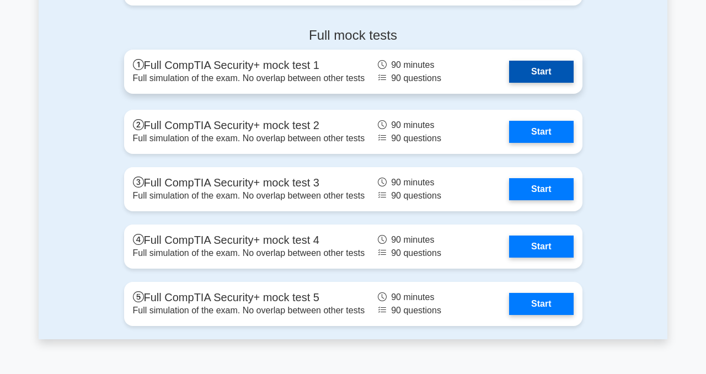
click at [537, 78] on link "Start" at bounding box center [541, 72] width 64 height 22
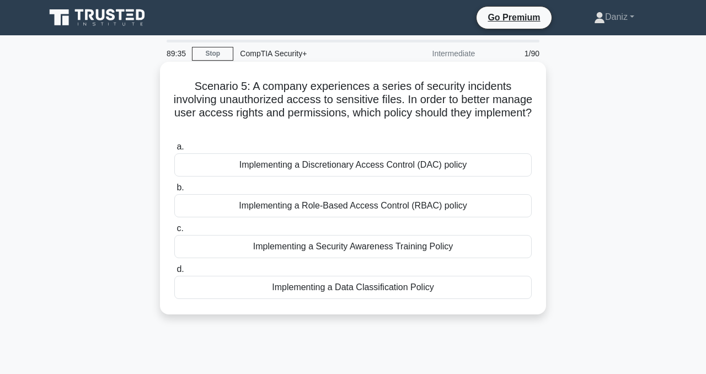
click at [308, 210] on div "Implementing a Role-Based Access Control (RBAC) policy" at bounding box center [352, 205] width 357 height 23
click at [174, 191] on input "b. Implementing a Role-Based Access Control (RBAC) policy" at bounding box center [174, 187] width 0 height 7
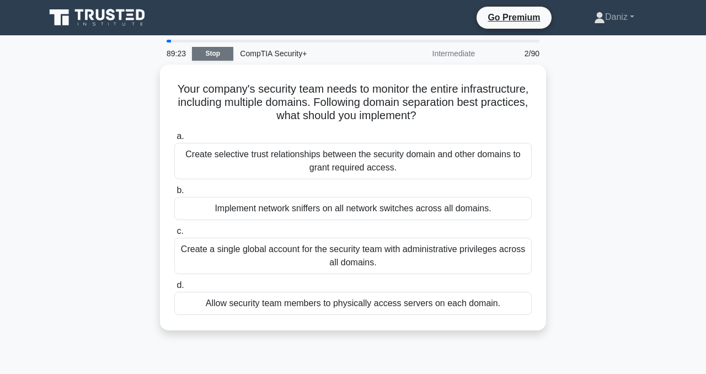
click at [211, 51] on link "Stop" at bounding box center [212, 54] width 41 height 14
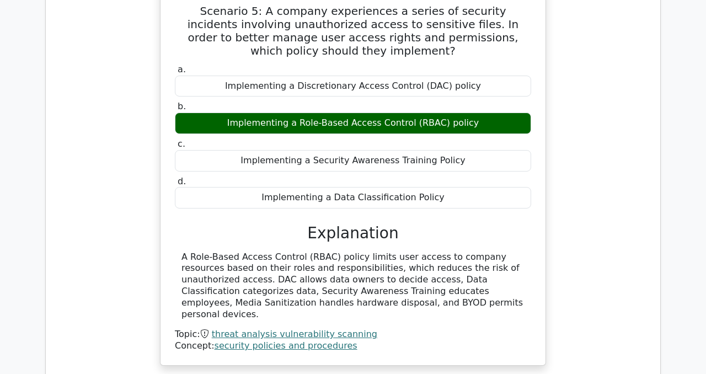
scroll to position [891, 0]
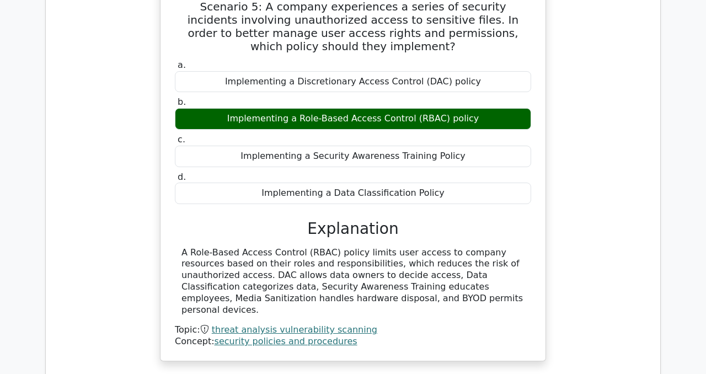
drag, startPoint x: 387, startPoint y: 250, endPoint x: 404, endPoint y: 274, distance: 28.8
click at [404, 274] on div "A Role-Based Access Control (RBAC) policy limits user access to company resourc…" at bounding box center [352, 281] width 343 height 69
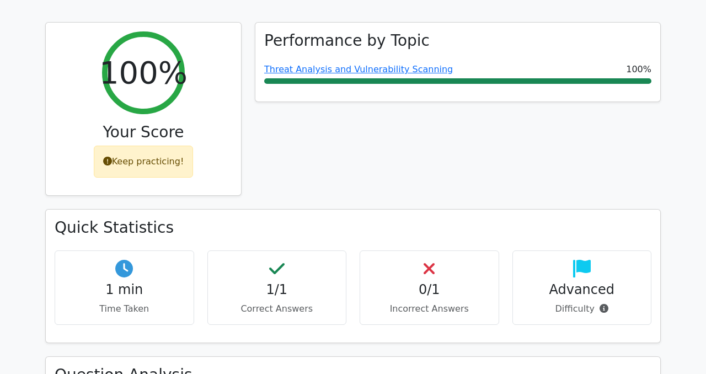
scroll to position [0, 0]
